Goal: Information Seeking & Learning: Learn about a topic

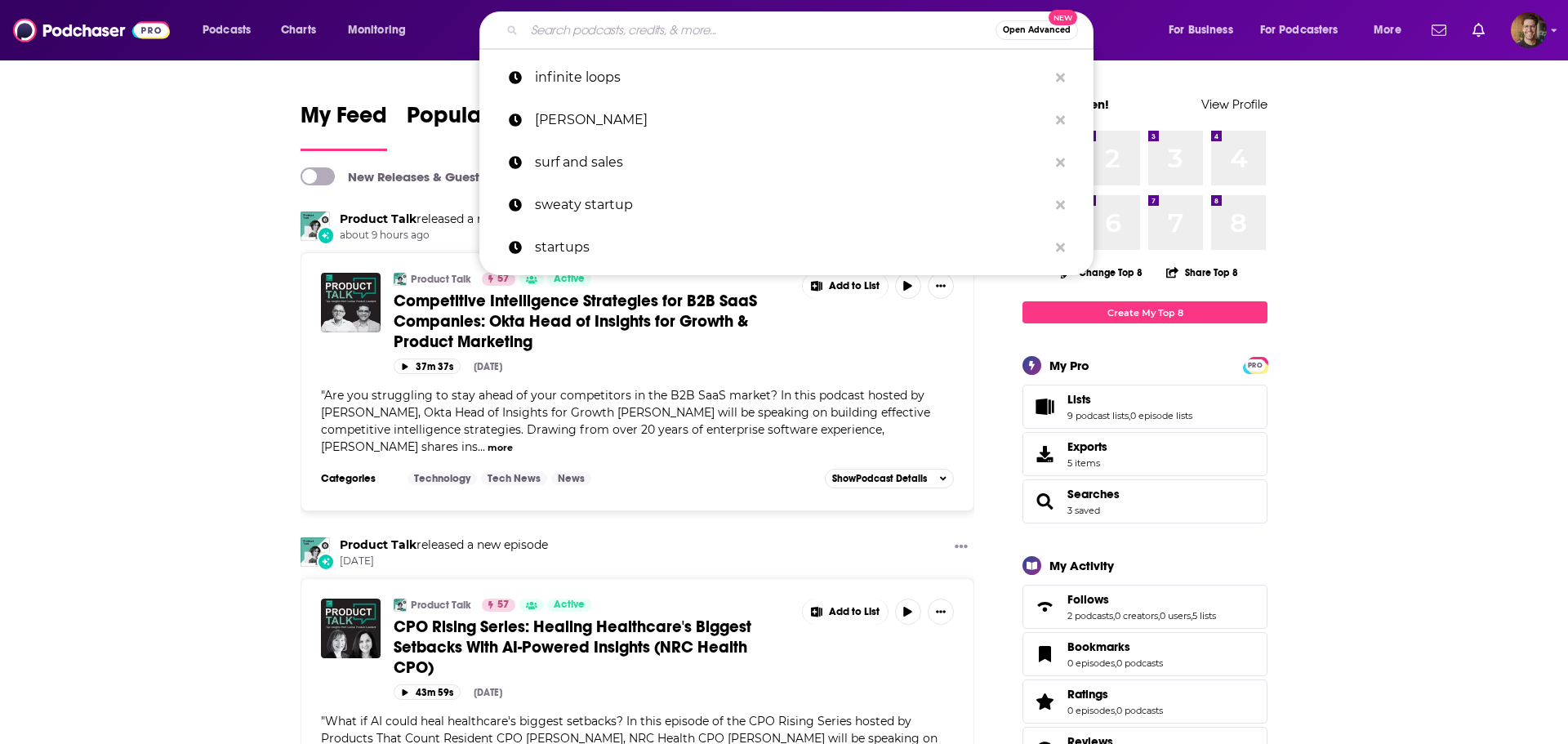
click at [592, 34] on input "Search podcasts, credits, & more..." at bounding box center [759, 31] width 471 height 26
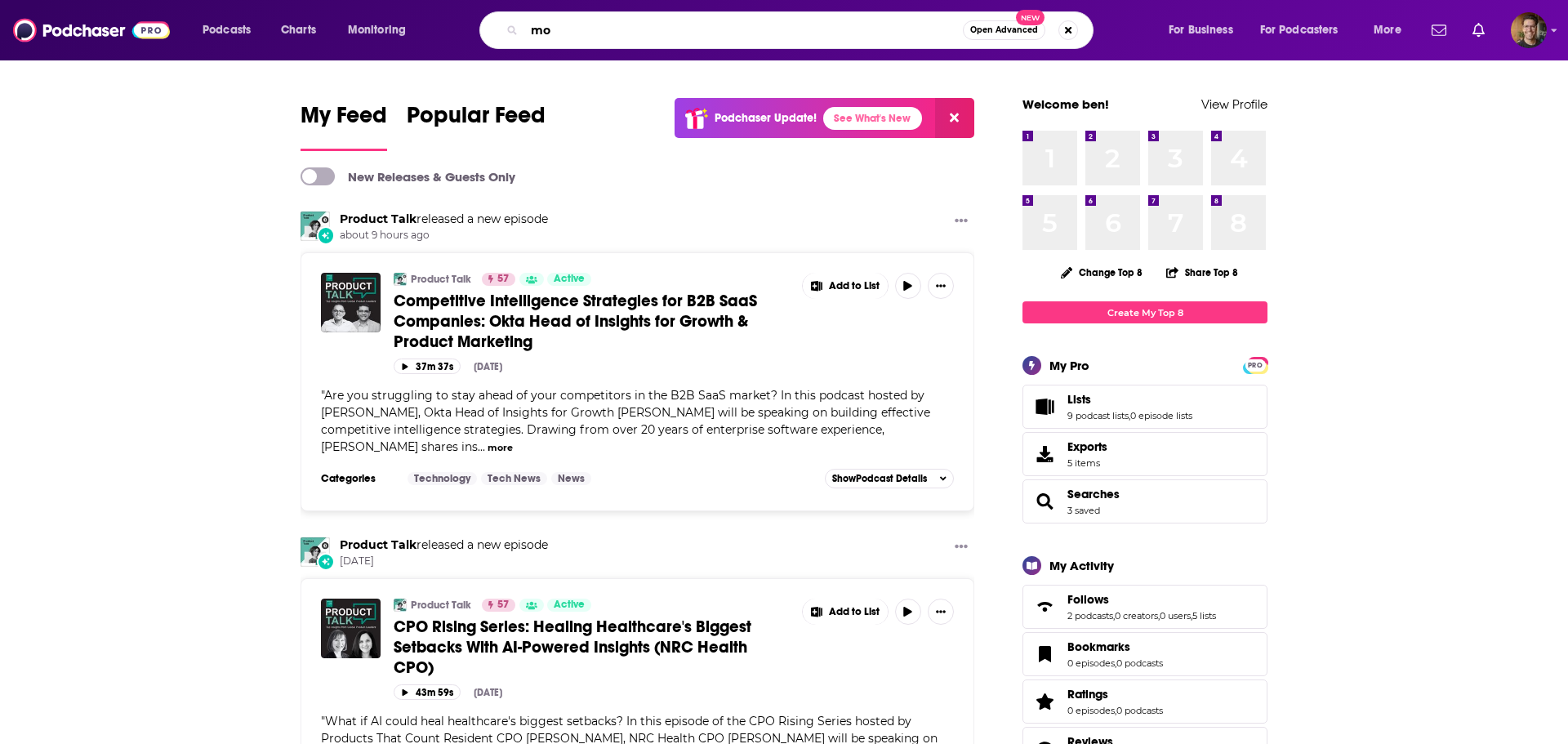
type input "m"
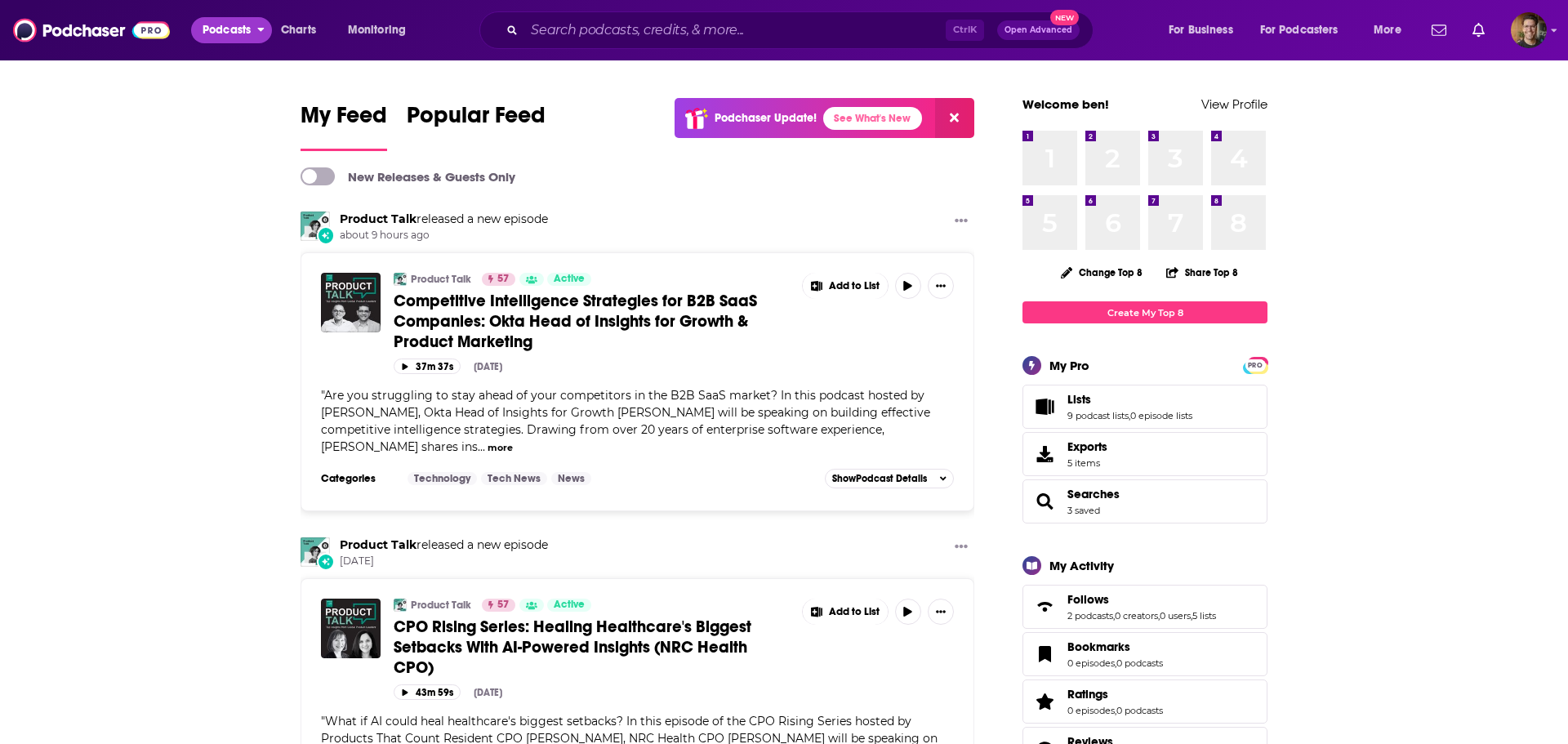
click at [234, 39] on span "Podcasts" at bounding box center [227, 30] width 48 height 23
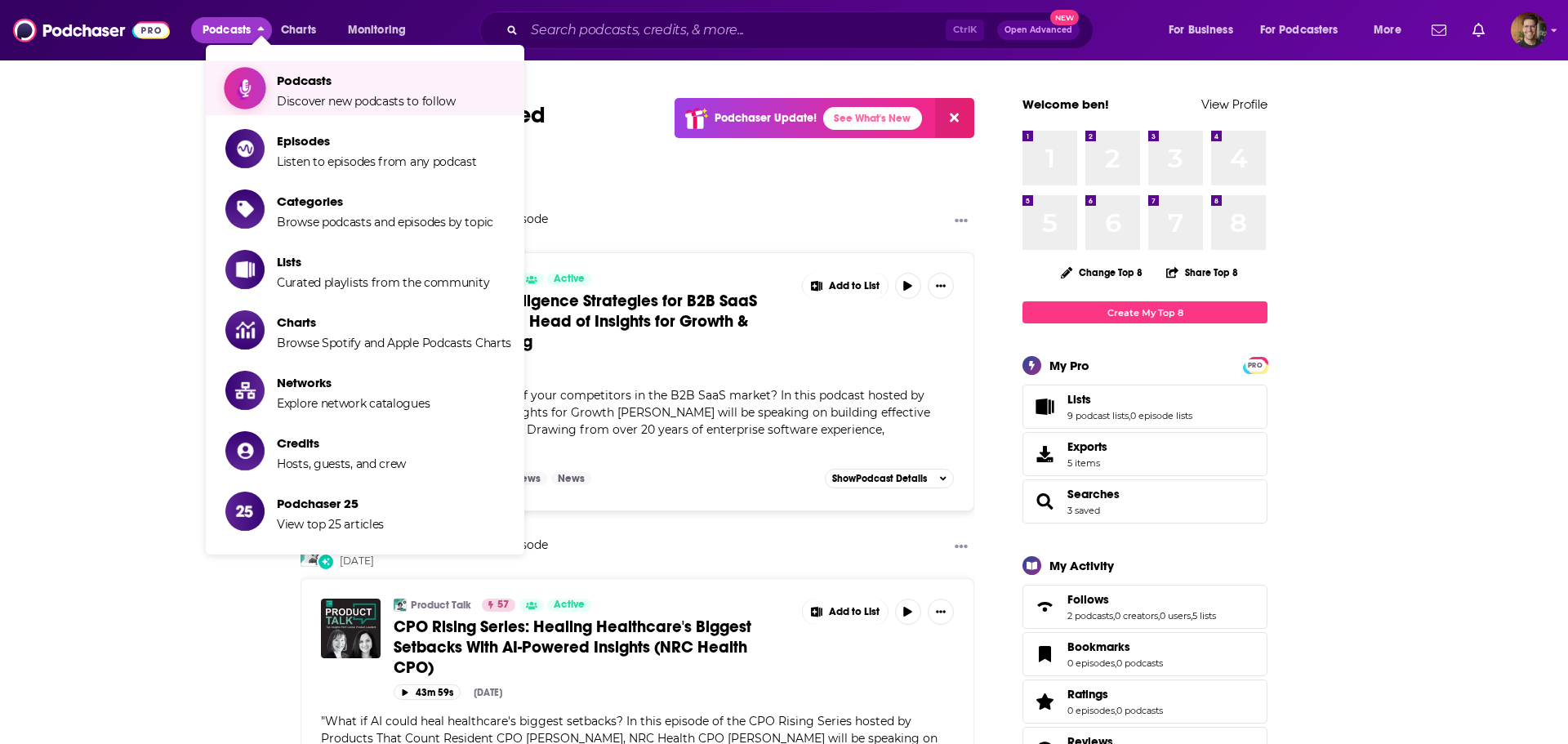
click at [302, 94] on span "Discover new podcasts to follow" at bounding box center [366, 101] width 179 height 15
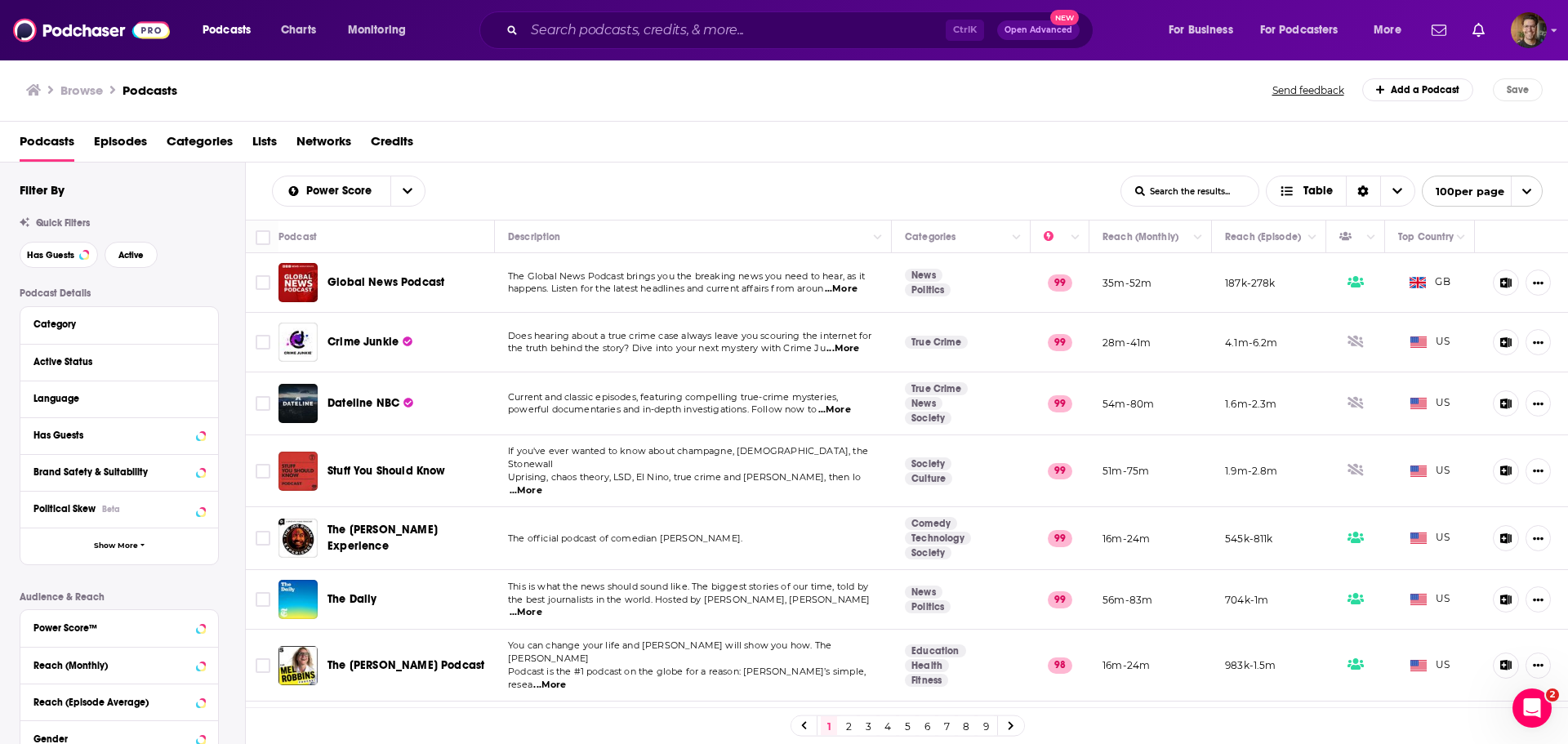
click at [424, 646] on div "The [PERSON_NAME] Podcast" at bounding box center [412, 665] width 169 height 39
click at [429, 659] on span "The [PERSON_NAME] Podcast" at bounding box center [406, 665] width 157 height 14
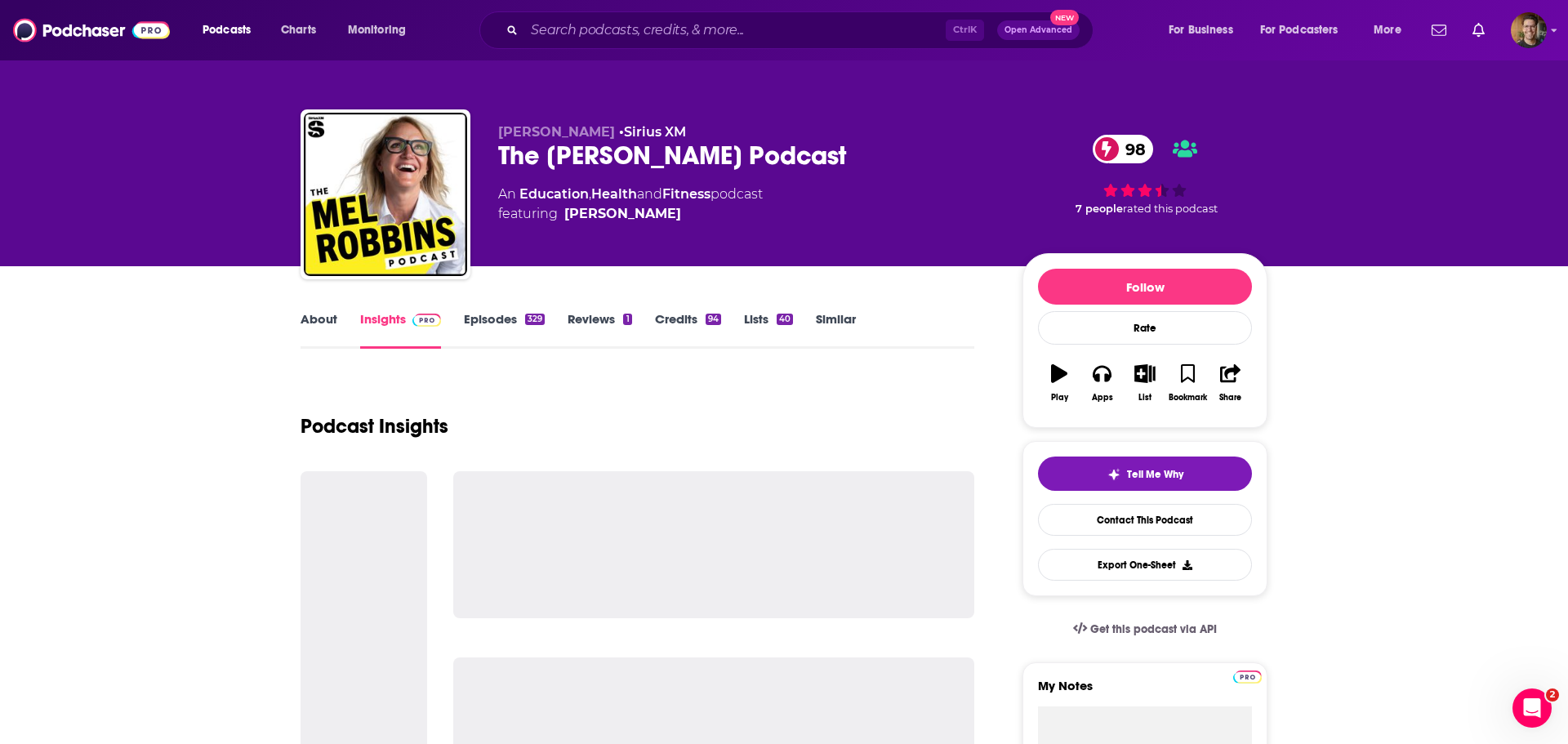
click at [488, 321] on link "Episodes 329" at bounding box center [504, 330] width 81 height 38
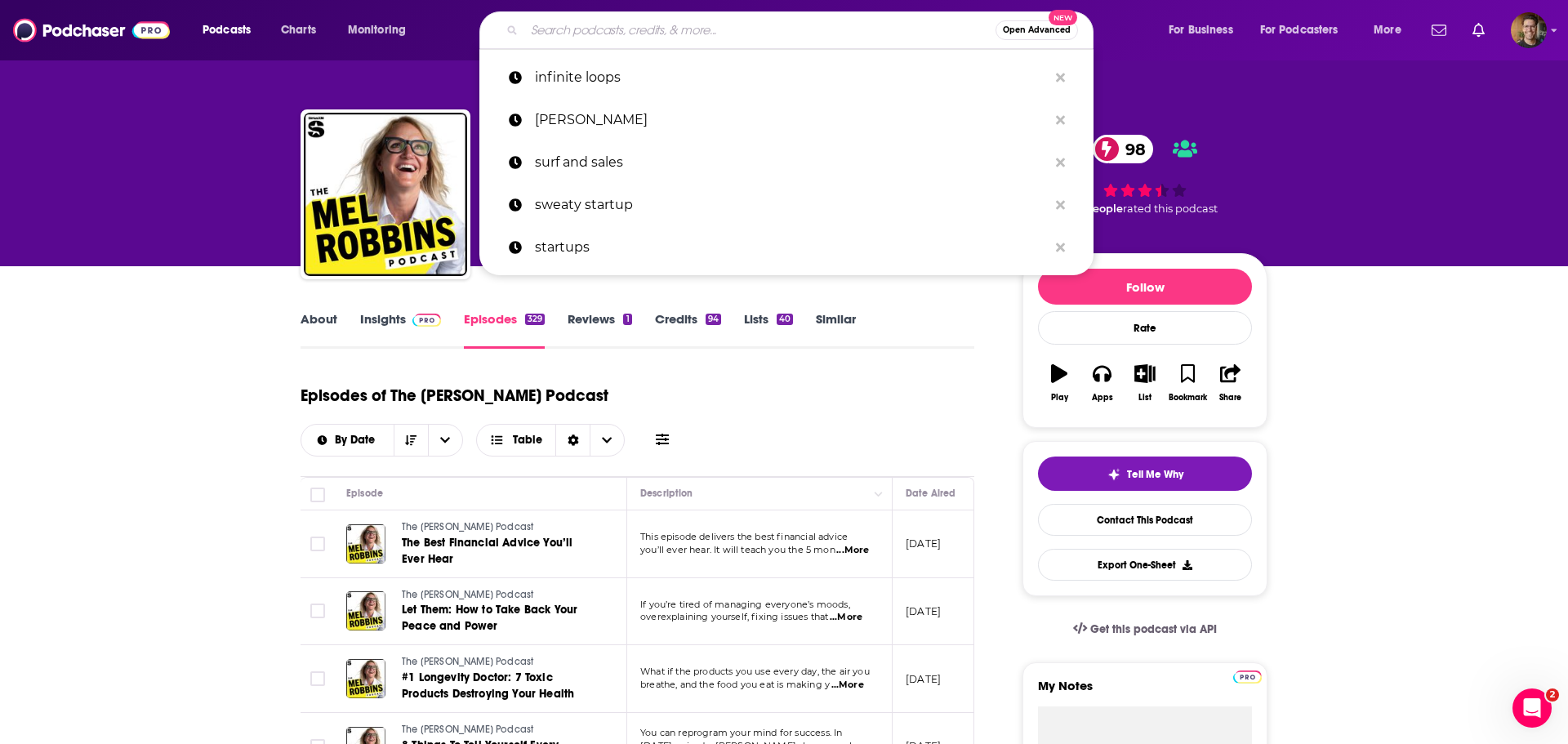
click at [679, 19] on input "Search podcasts, credits, & more..." at bounding box center [759, 31] width 471 height 26
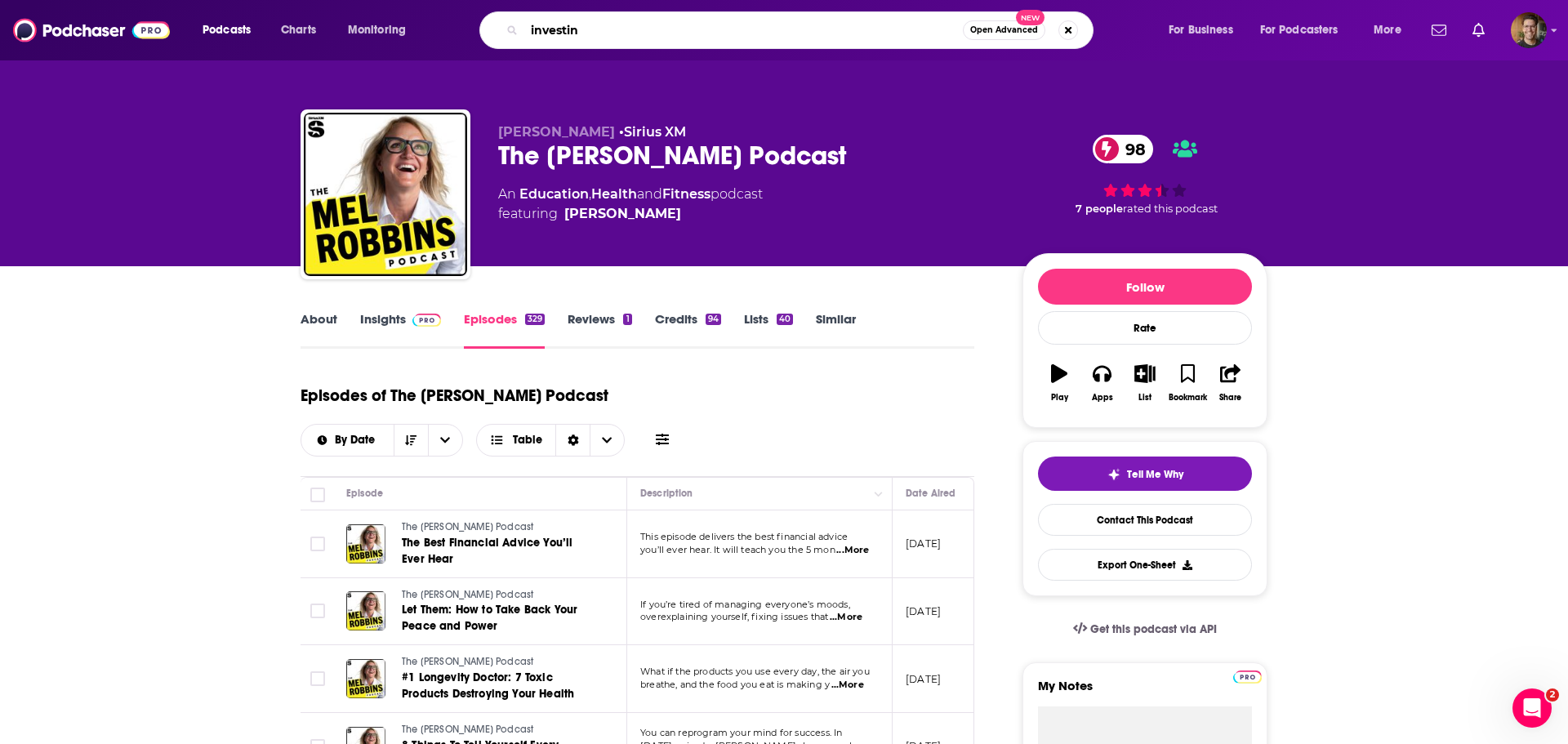
type input "investing"
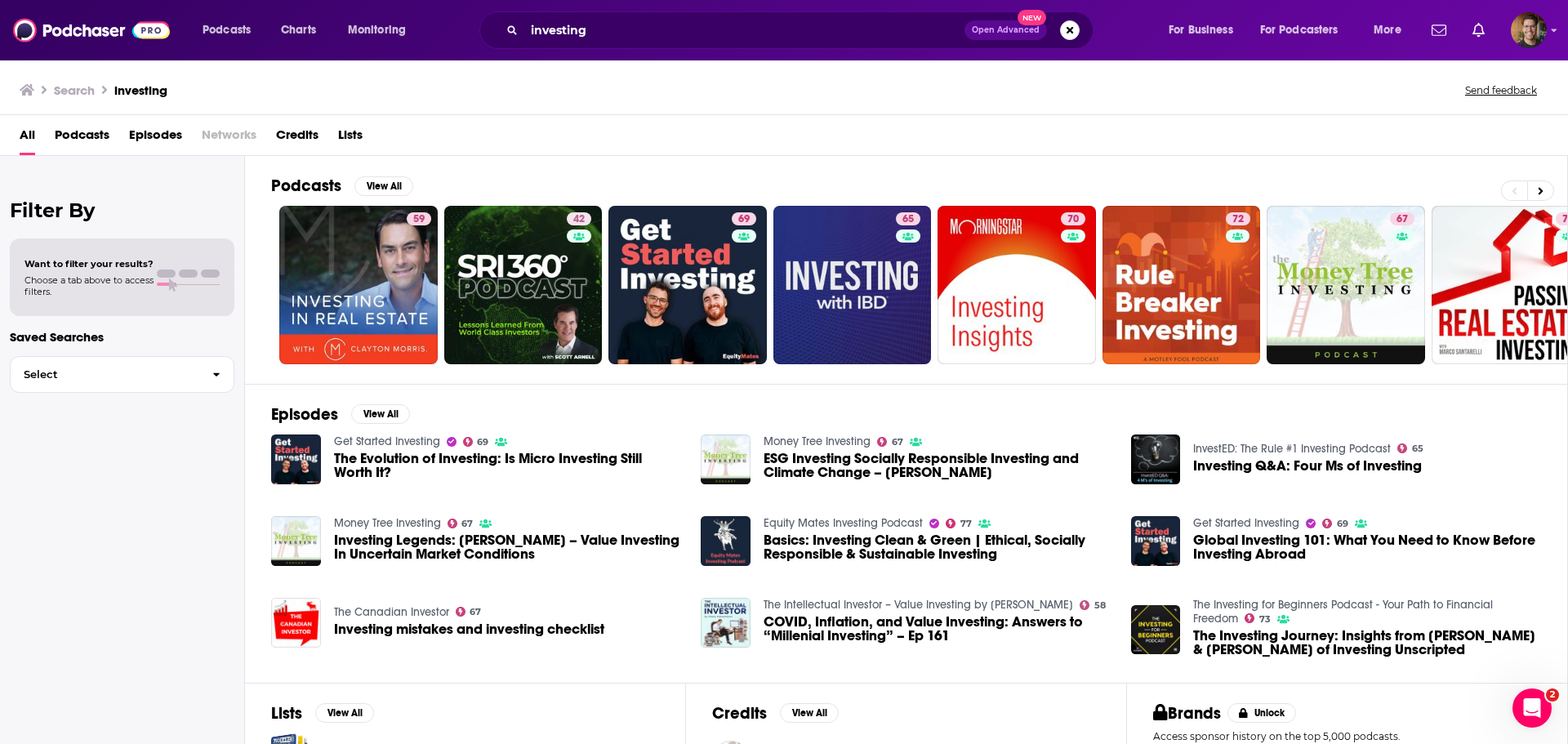
click at [86, 138] on span "Podcasts" at bounding box center [82, 138] width 55 height 33
